Goal: Task Accomplishment & Management: Manage account settings

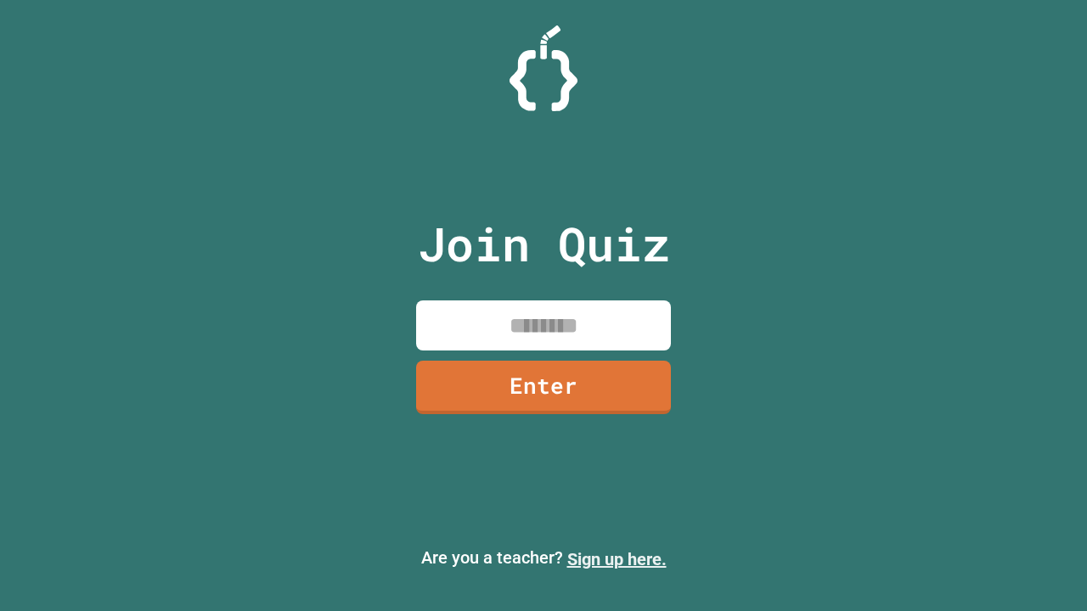
click at [616, 559] on link "Sign up here." at bounding box center [616, 559] width 99 height 20
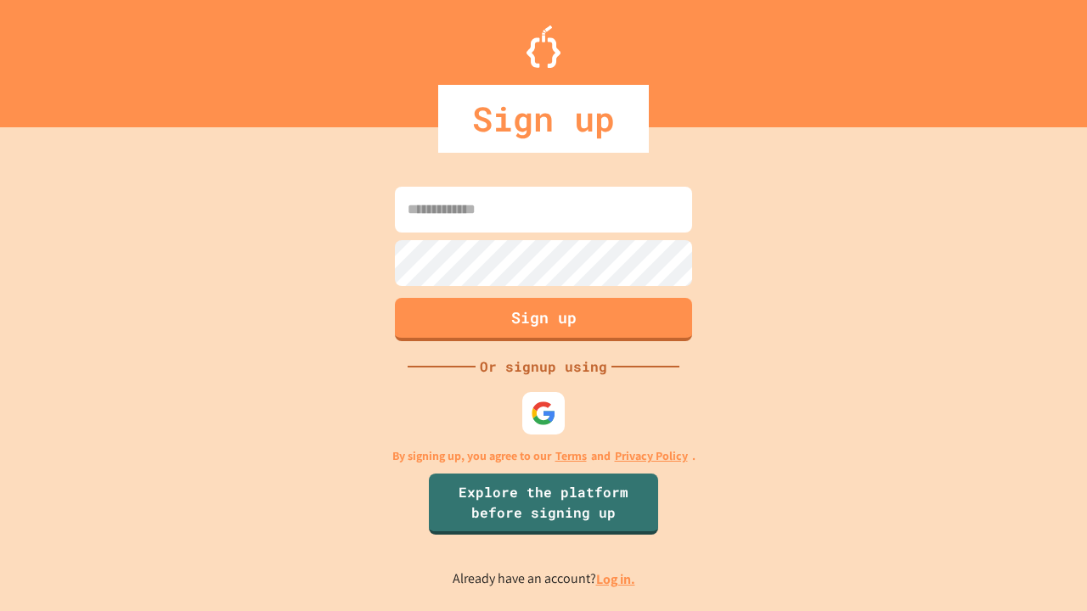
click at [616, 579] on link "Log in." at bounding box center [615, 579] width 39 height 18
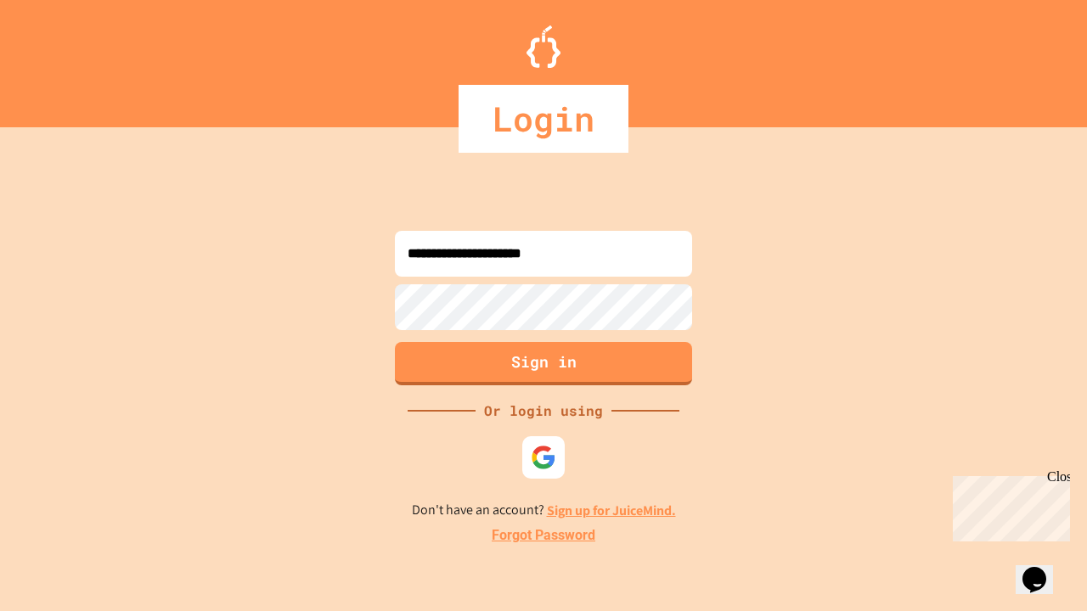
type input "**********"
